Goal: Contribute content: Contribute content

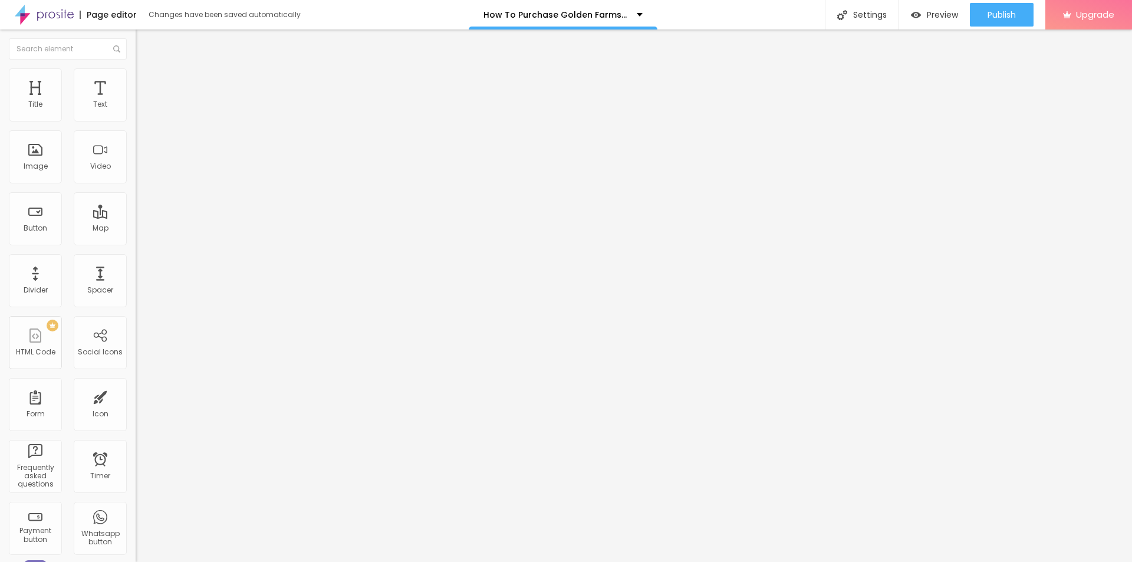
click at [146, 81] on span "Advanced" at bounding box center [165, 76] width 38 height 10
type input "12"
type input "16"
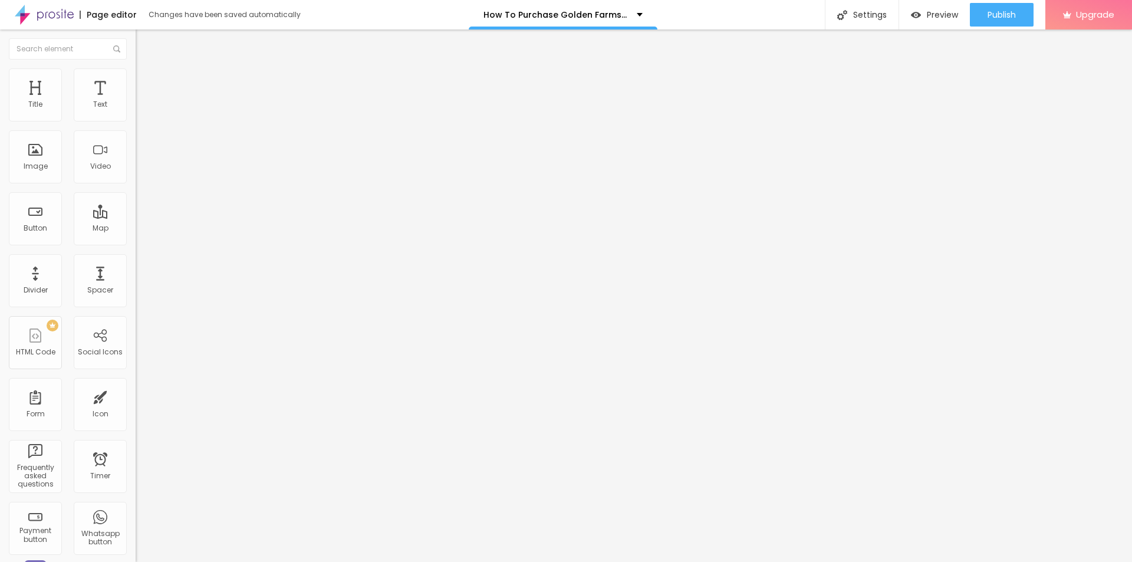
type input "17"
type input "21"
type input "22"
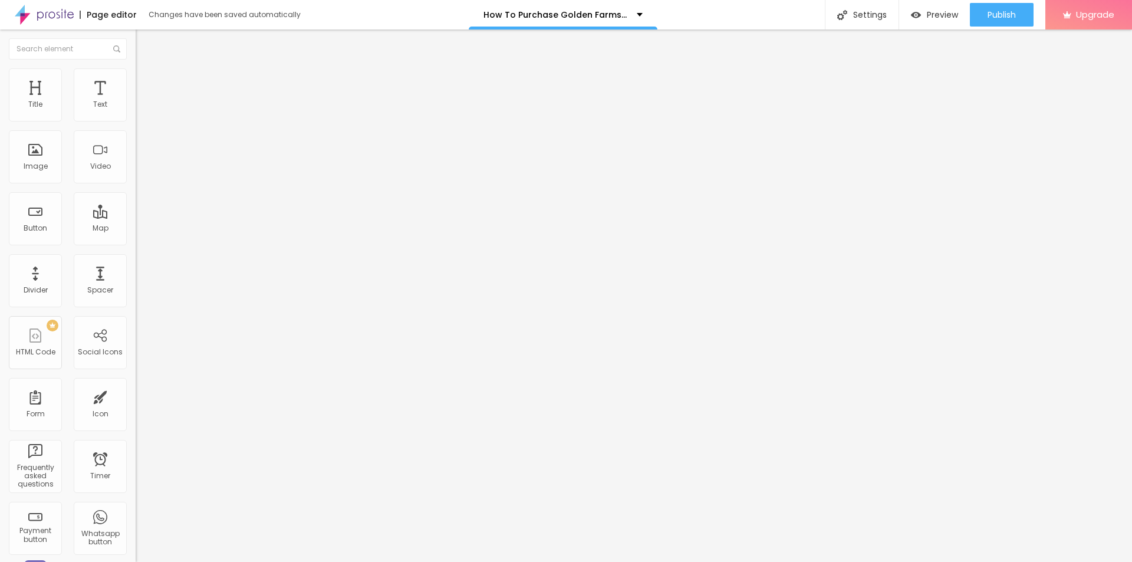
type input "22"
type input "23"
type input "25"
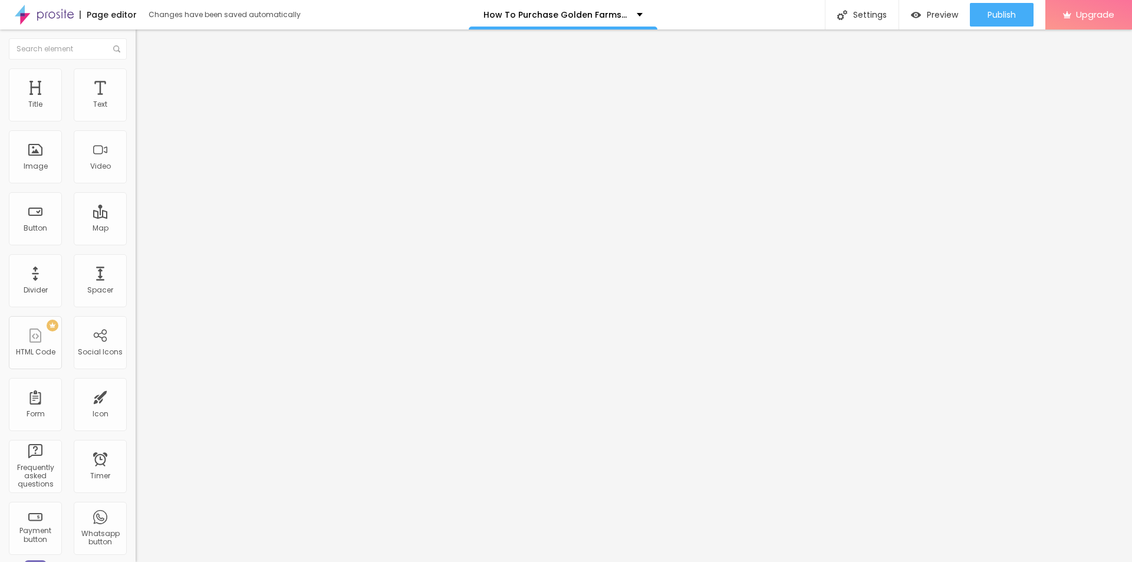
type input "26"
type input "25"
type input "23"
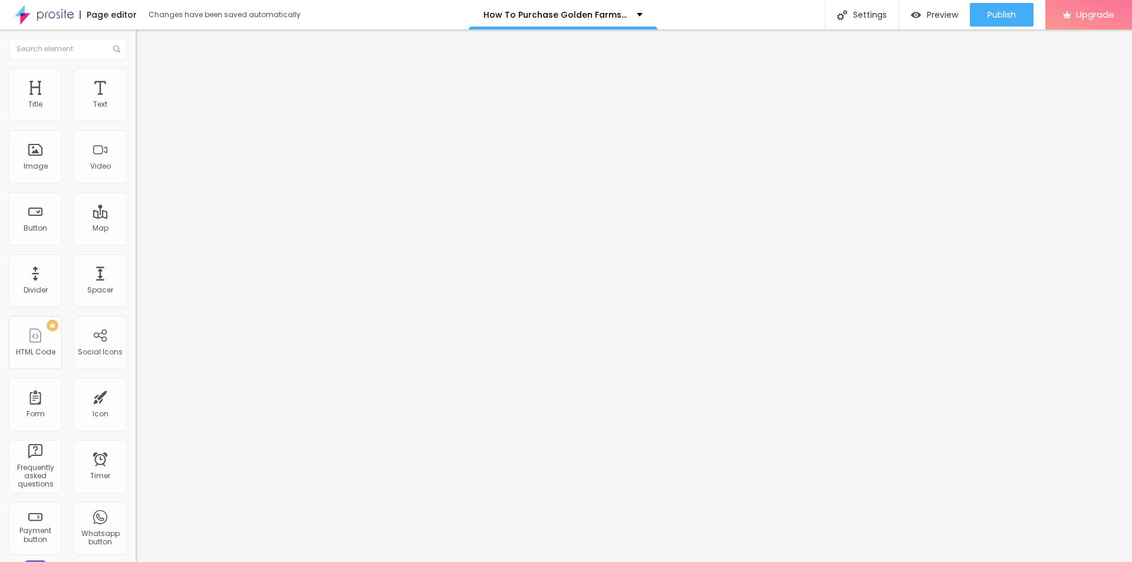
type input "23"
type input "22"
type input "21"
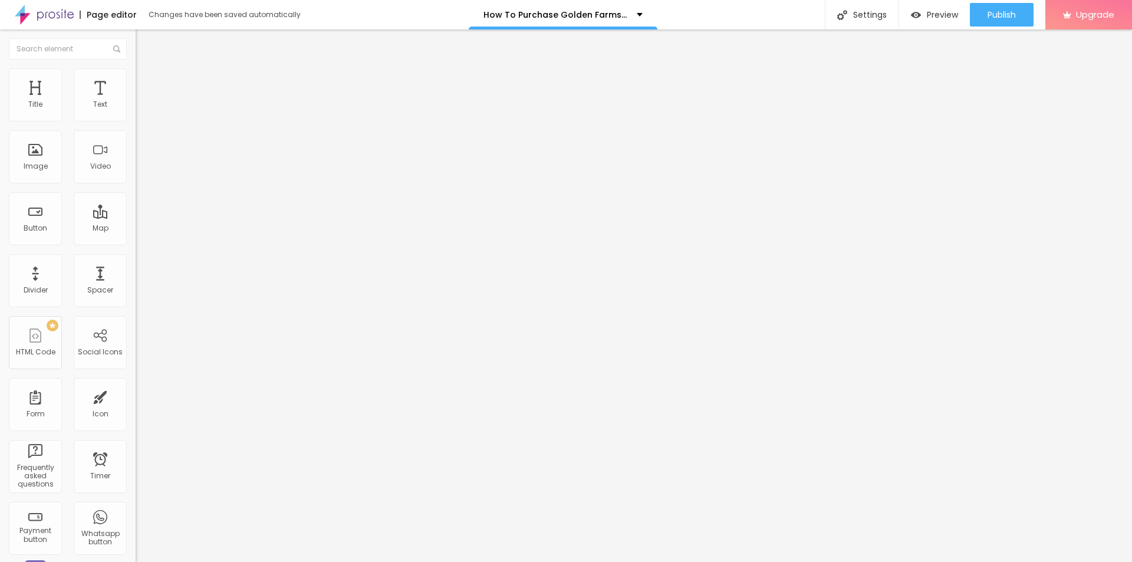
type input "20"
type input "19"
type input "17"
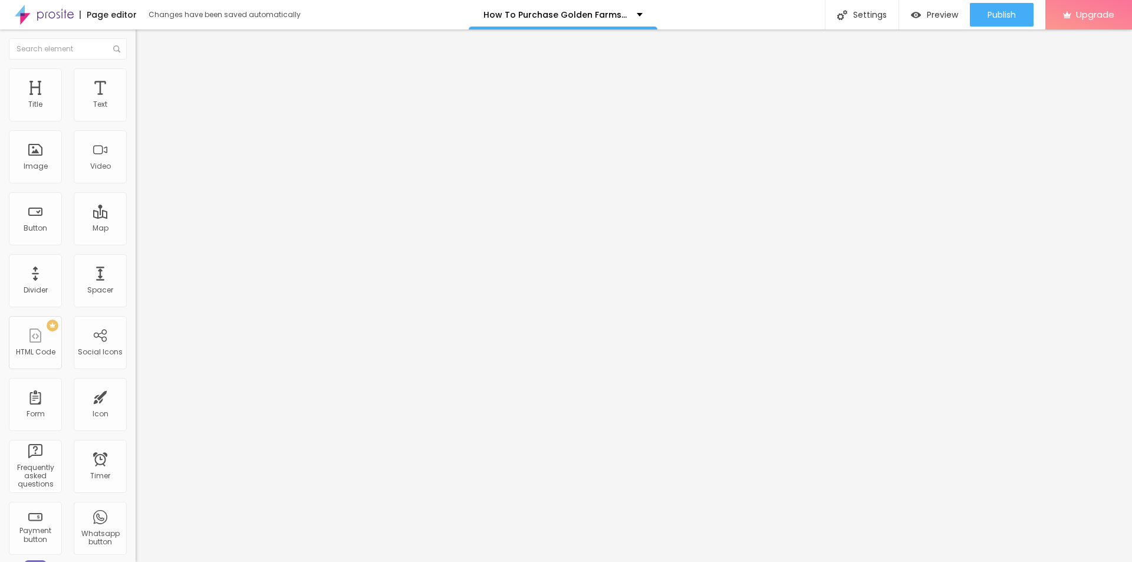
type input "17"
type input "16"
type input "19"
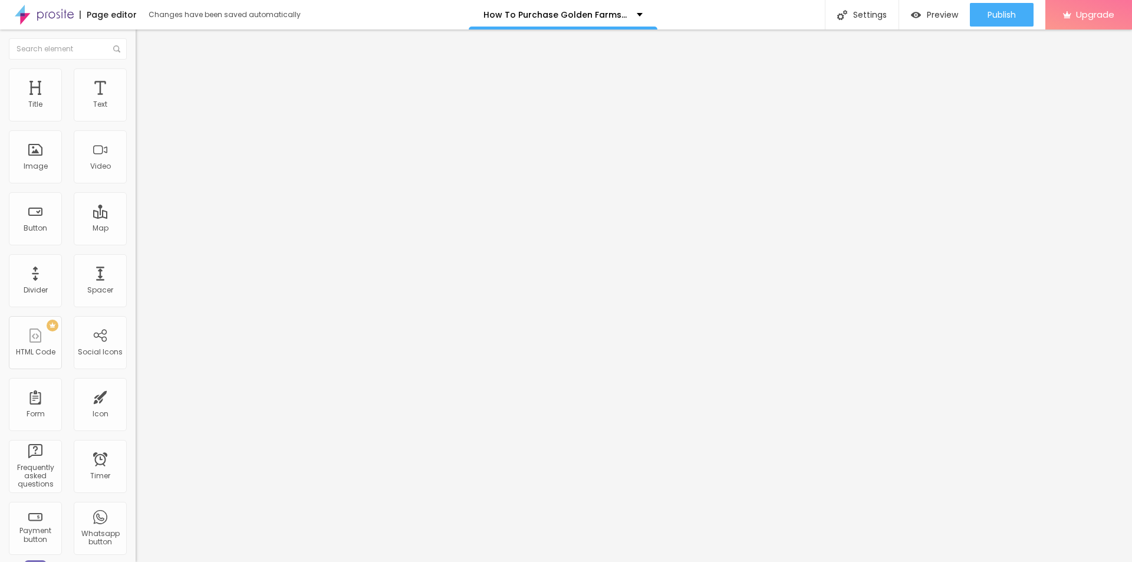
type input "20"
type input "21"
drag, startPoint x: 36, startPoint y: 114, endPoint x: 43, endPoint y: 116, distance: 7.3
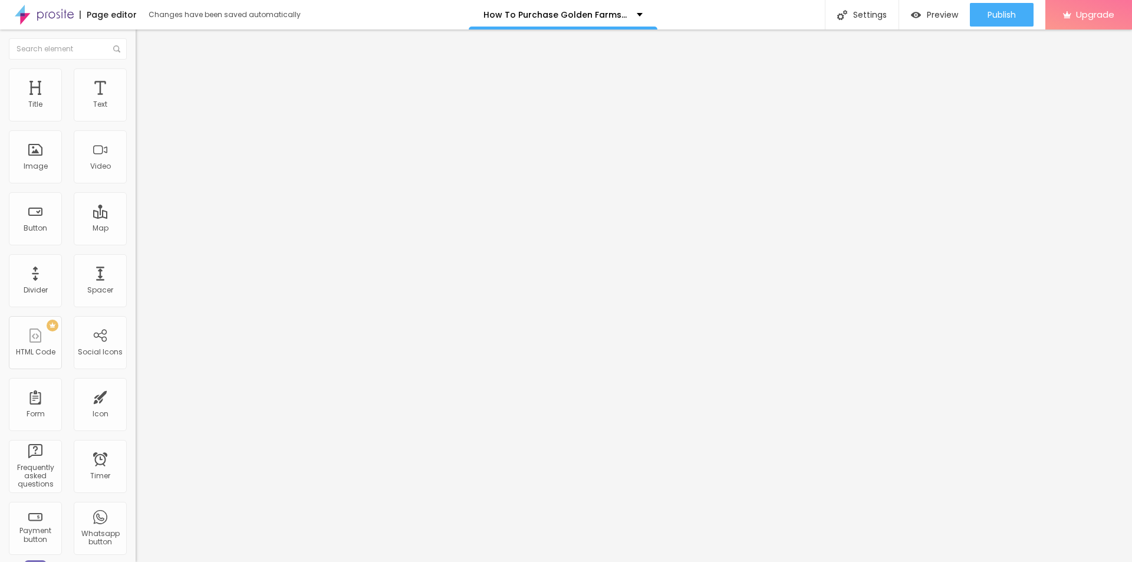
type input "21"
click at [136, 217] on input "range" at bounding box center [174, 221] width 76 height 9
click at [146, 70] on span "Style" at bounding box center [154, 65] width 17 height 10
click at [142, 170] on icon "button" at bounding box center [144, 167] width 5 height 5
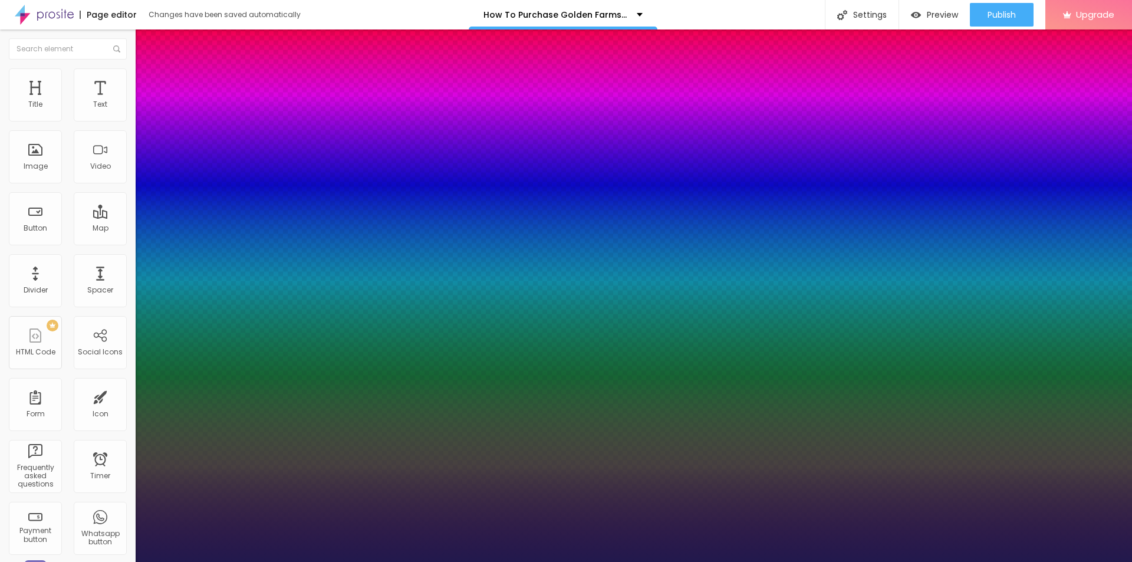
type input "1"
type input "11"
type input "1"
type input "13"
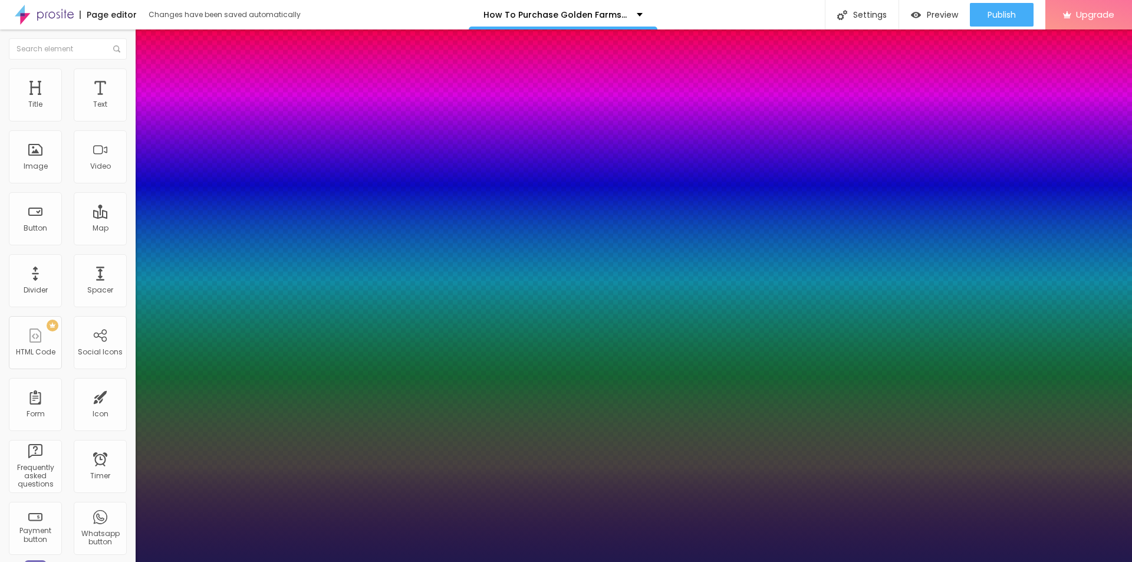
type input "13"
type input "1"
type input "17"
type input "1"
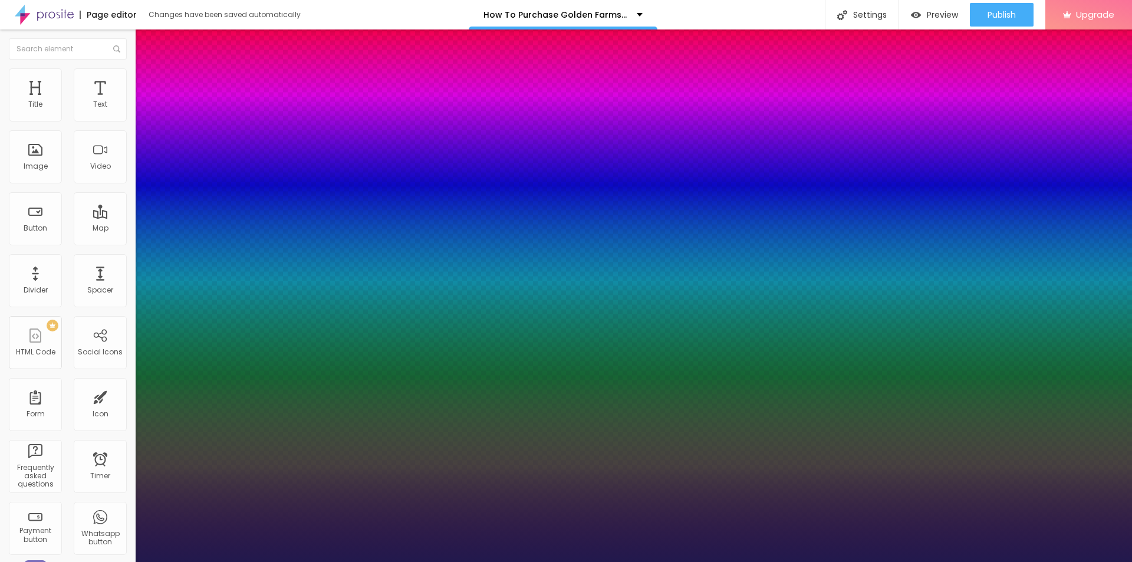
type input "18"
type input "1"
type input "22"
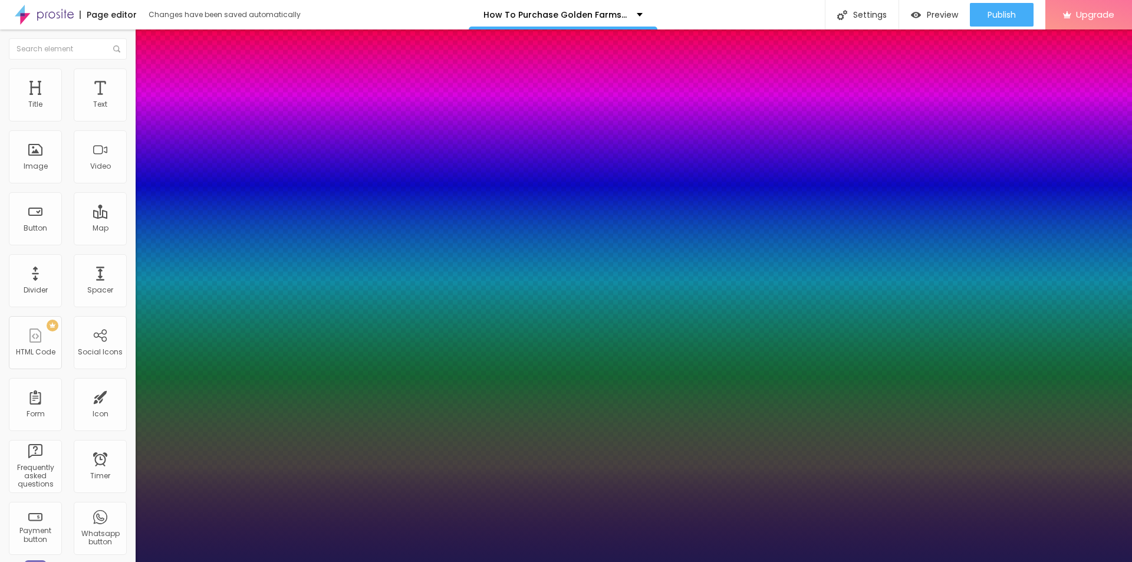
type input "1"
type input "23"
type input "1"
type input "32"
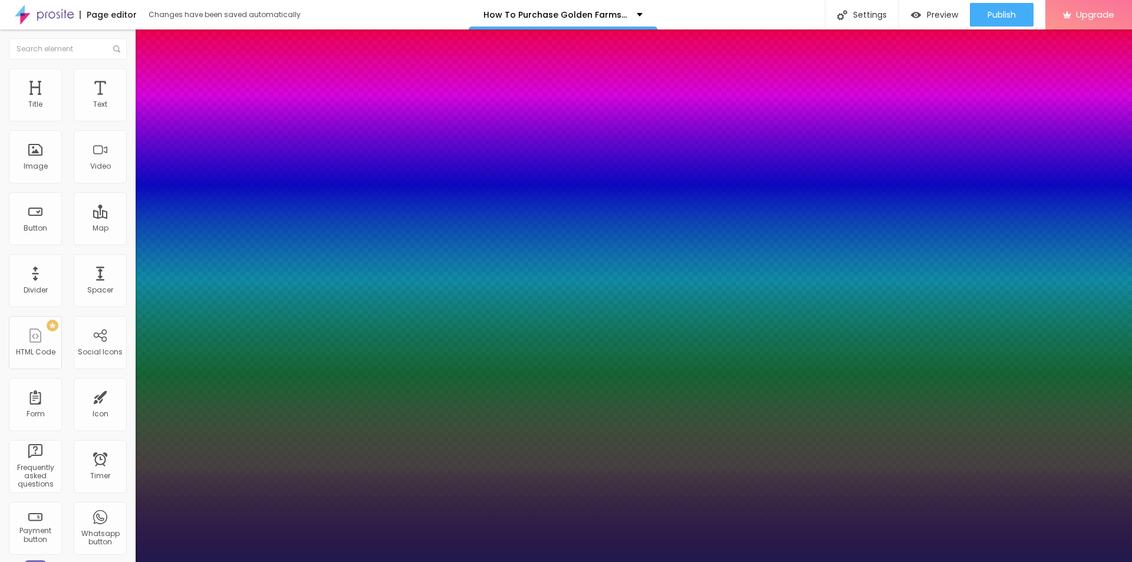
type input "32"
type input "1"
type input "33"
type input "1"
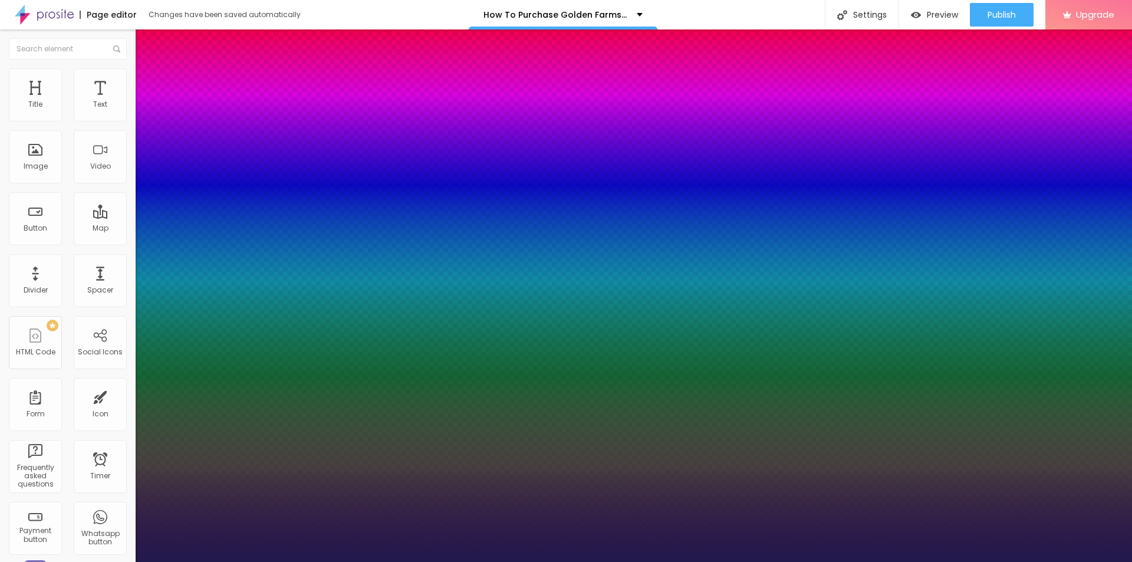
type input "35"
type input "1"
type input "36"
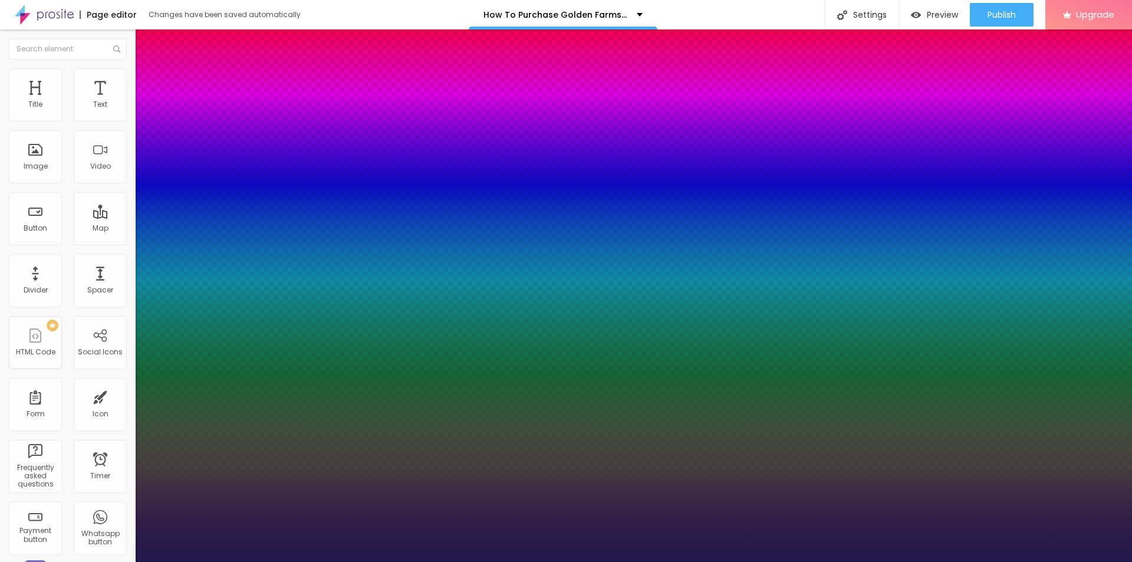
type input "1"
type input "35"
type input "1"
type input "33"
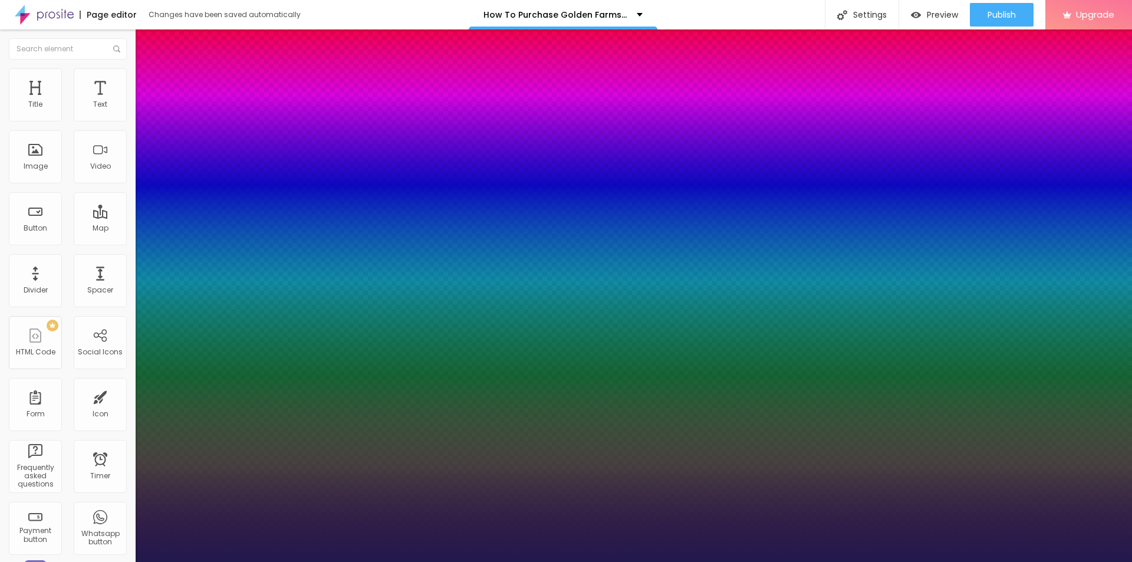
type input "33"
type input "1"
type input "32"
type input "1"
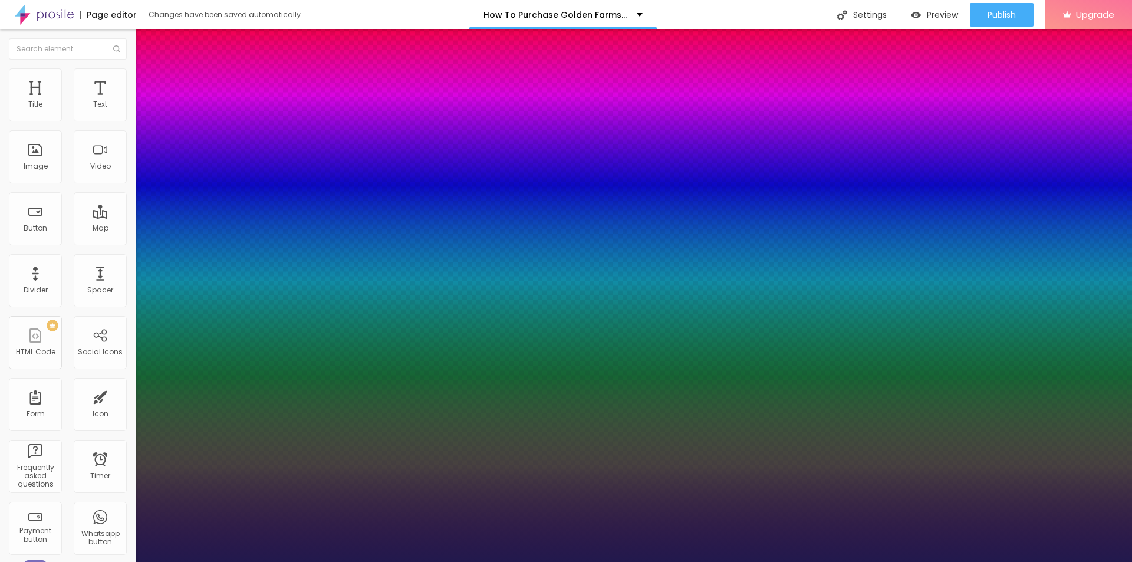
type input "31"
type input "1"
drag, startPoint x: 155, startPoint y: 330, endPoint x: 173, endPoint y: 332, distance: 19.0
type input "31"
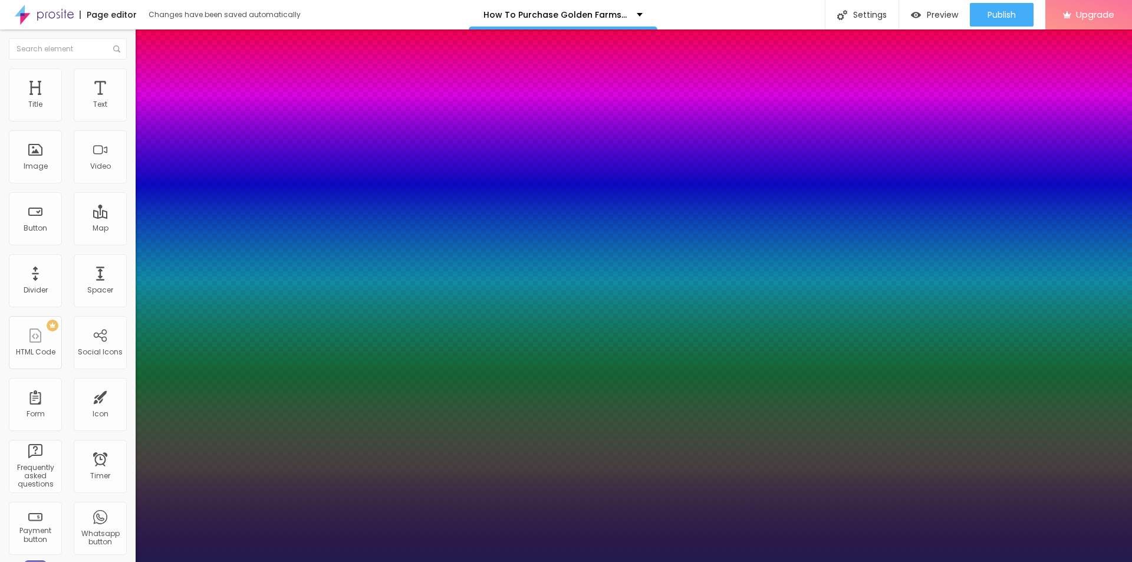
type input "1"
click at [513, 561] on div at bounding box center [566, 562] width 1132 height 0
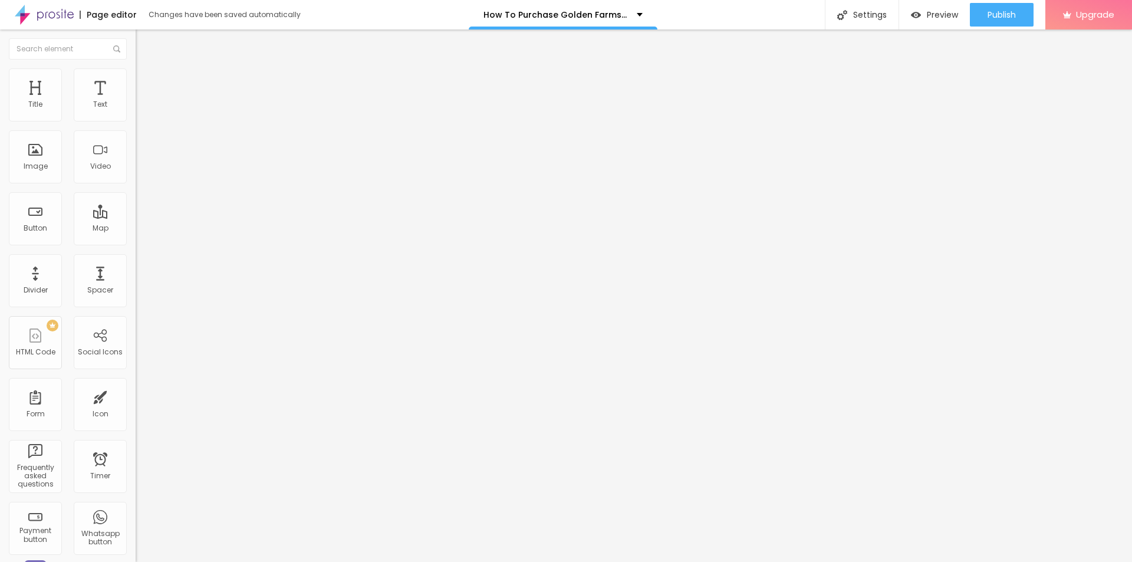
click at [136, 101] on span "Add image" at bounding box center [160, 96] width 48 height 10
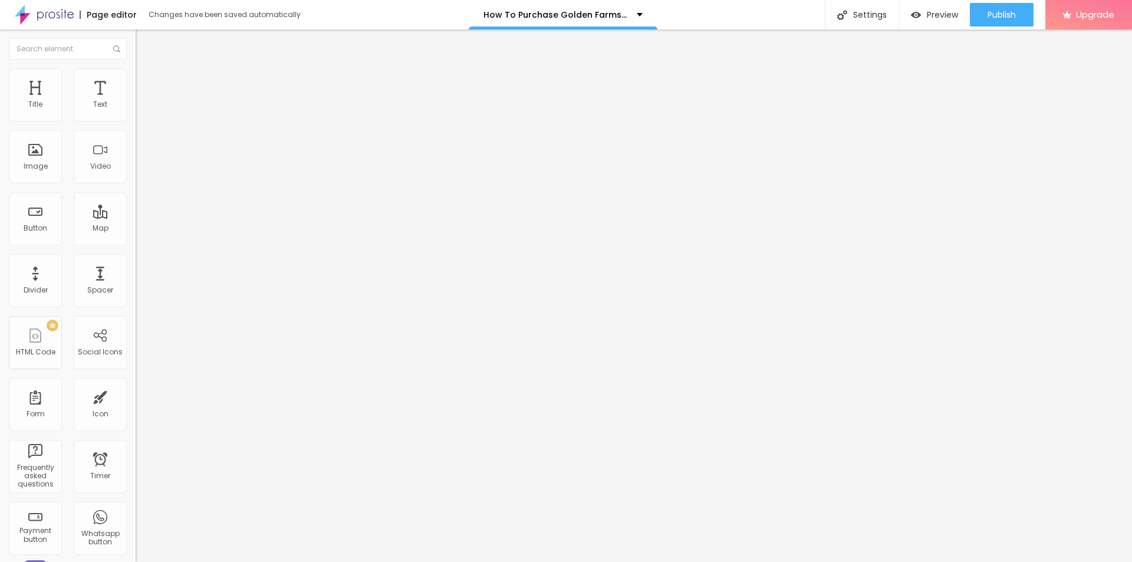
click at [136, 119] on input "text" at bounding box center [207, 113] width 142 height 12
paste input "Golden Farms CBD Gummies"
type input "Golden Farms CBD Gummies"
click at [136, 242] on input "https://" at bounding box center [207, 236] width 142 height 12
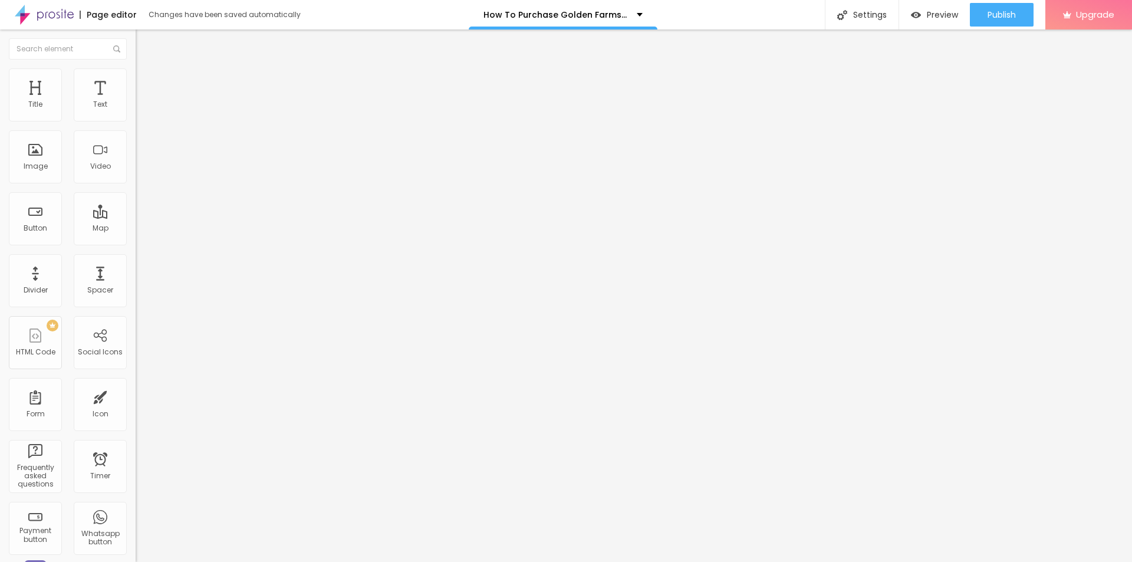
click at [136, 242] on input "https://" at bounding box center [207, 236] width 142 height 12
paste input "[DOMAIN_NAME][URL]"
type input "[URL][DOMAIN_NAME]"
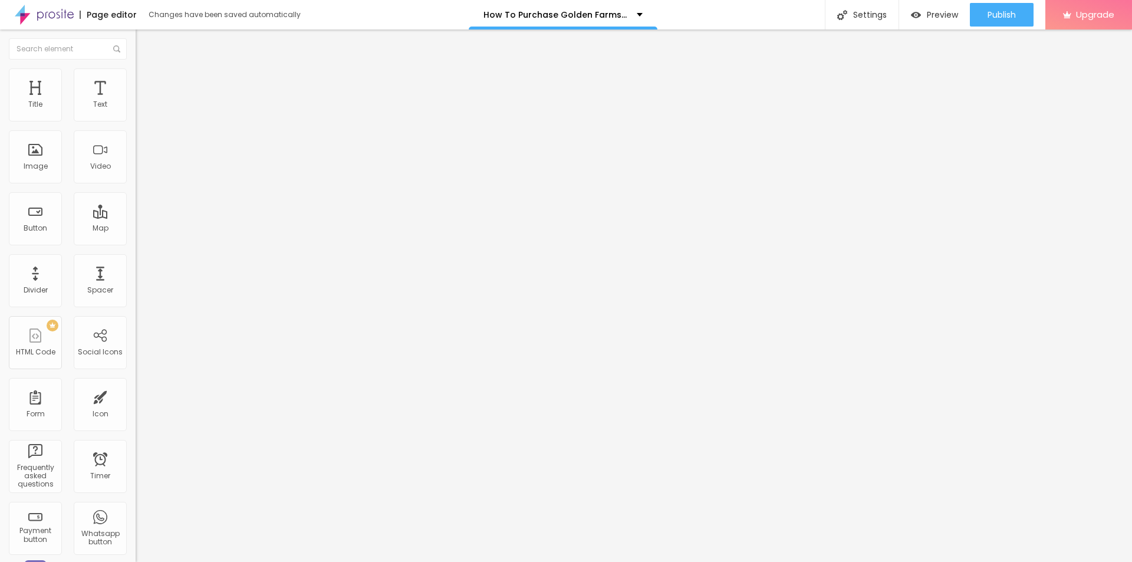
click at [136, 387] on div "Edit Image Content Style Advanced Change image Image description (Alt) Golden F…" at bounding box center [204, 295] width 136 height 533
click at [136, 70] on img at bounding box center [141, 73] width 11 height 11
type input "95"
type input "90"
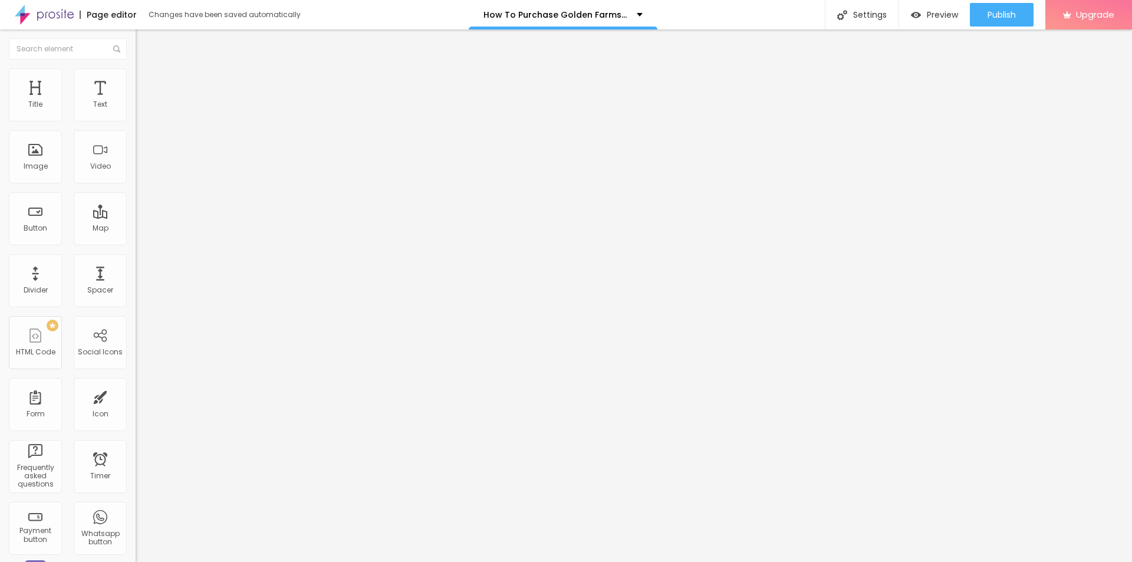
type input "90"
type input "85"
type input "80"
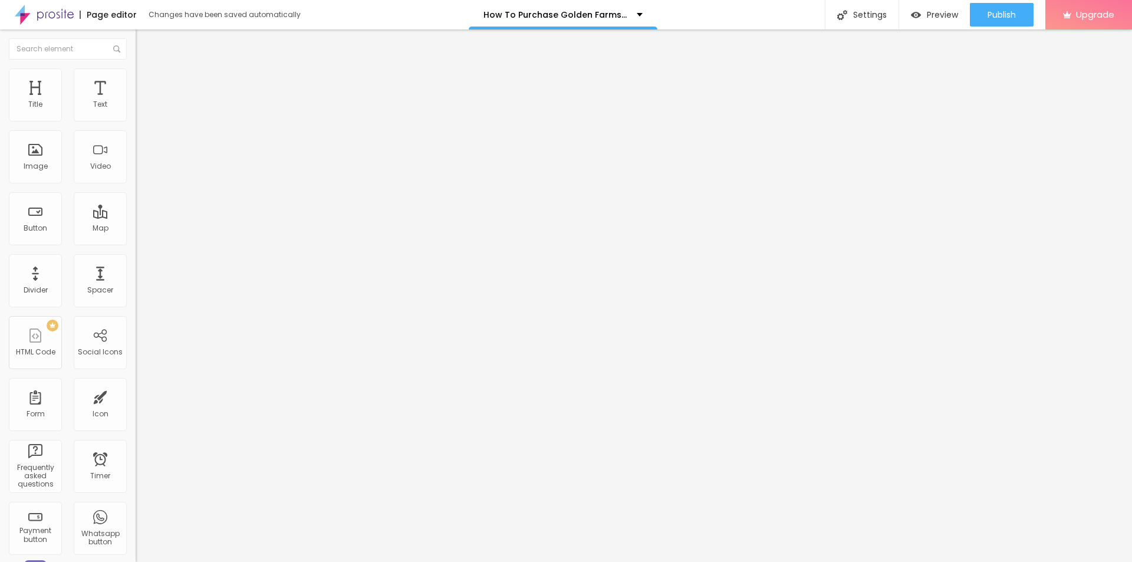
type input "75"
type input "70"
type input "65"
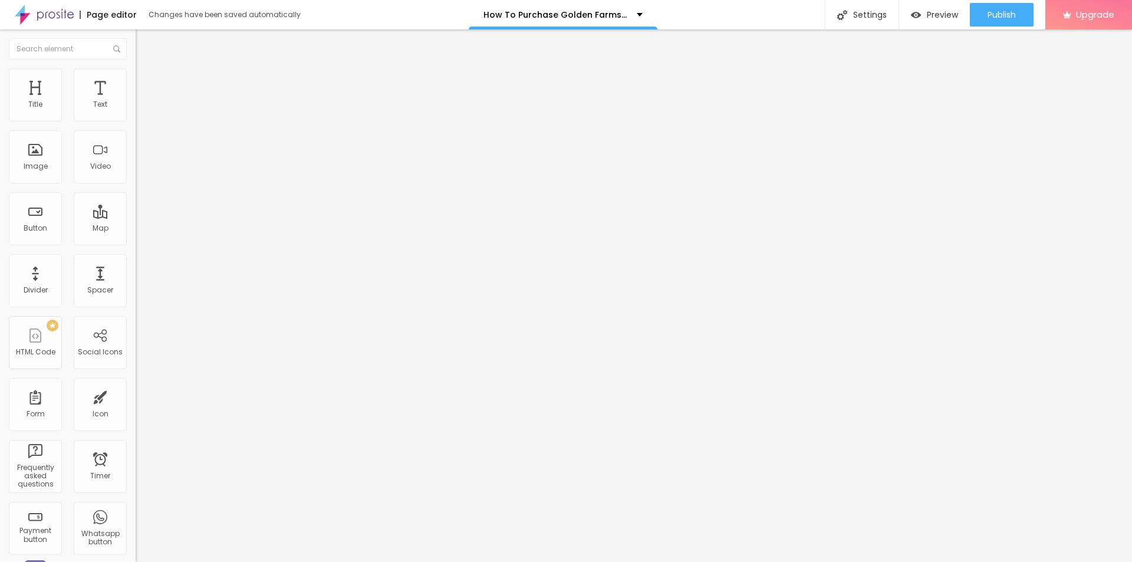
type input "65"
type input "60"
type input "55"
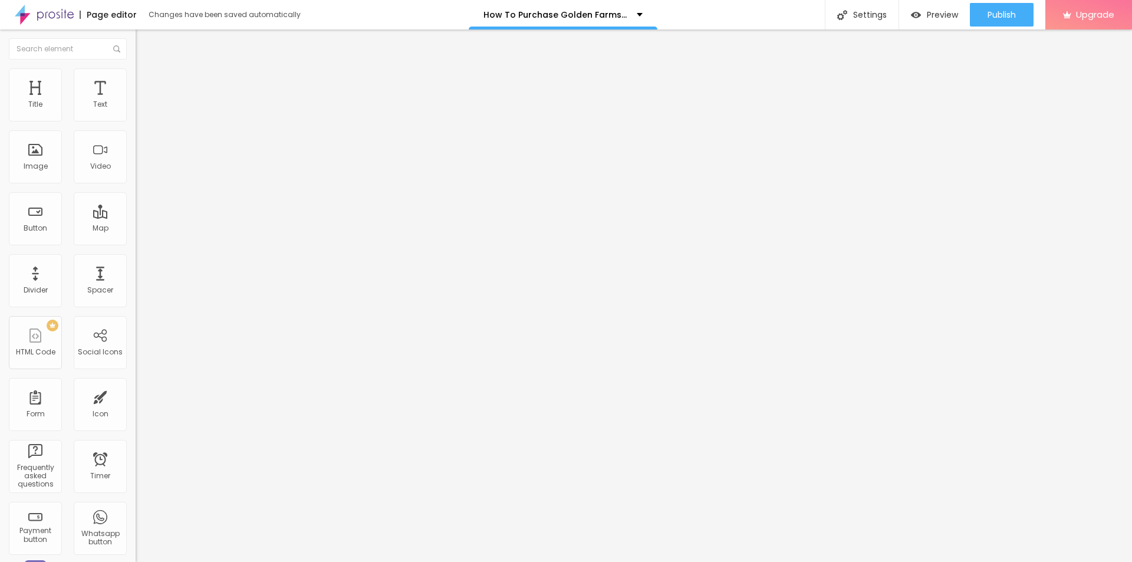
type input "50"
type input "45"
type input "40"
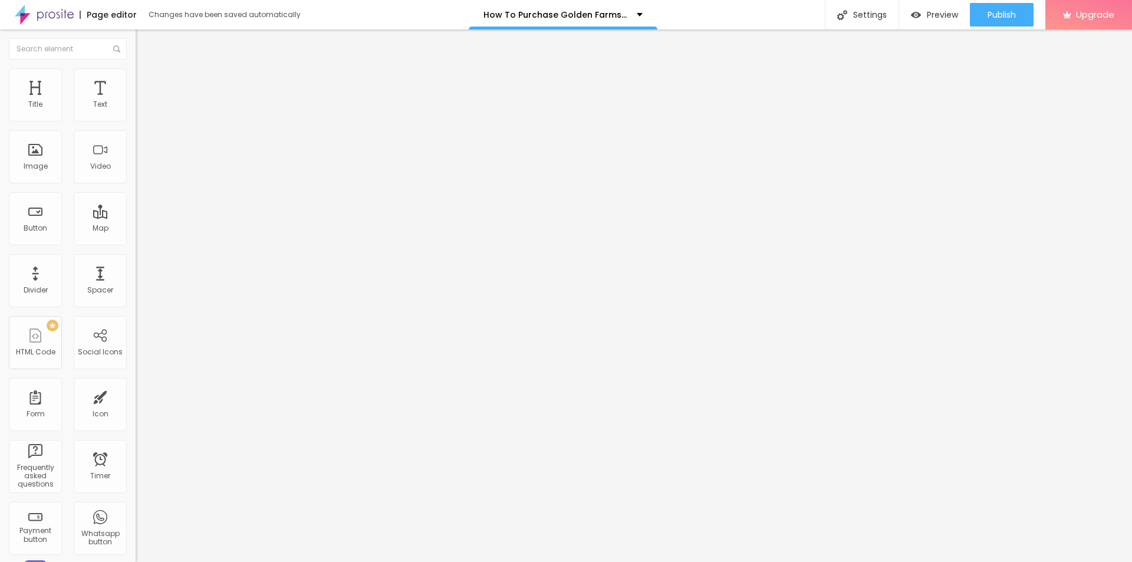
type input "40"
type input "35"
type input "30"
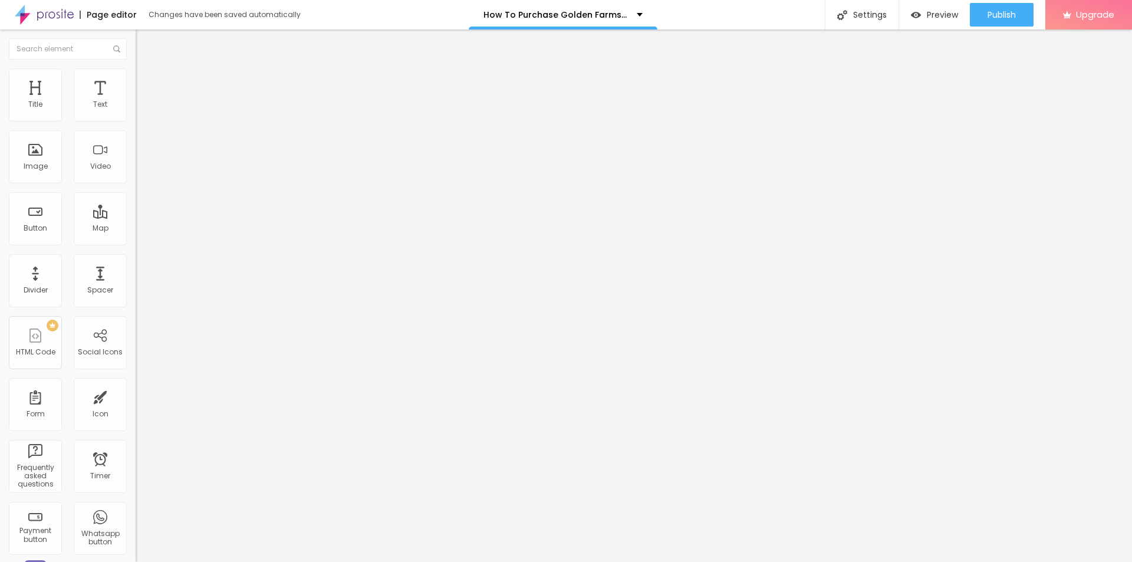
type input "25"
type input "30"
drag, startPoint x: 119, startPoint y: 126, endPoint x: 35, endPoint y: 130, distance: 84.5
type input "30"
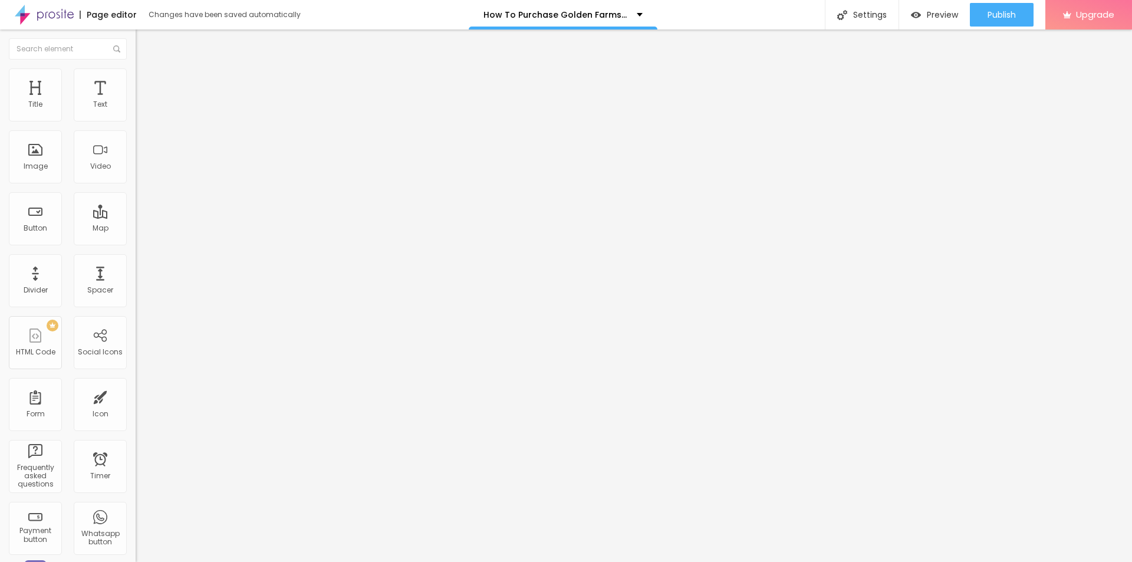
click at [136, 121] on input "range" at bounding box center [174, 115] width 76 height 9
click at [988, 19] on span "Publish" at bounding box center [1002, 14] width 28 height 9
click at [930, 81] on link "View page" at bounding box center [968, 82] width 106 height 8
